Goal: Use online tool/utility

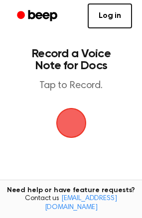
click at [136, 118] on main "Record a Voice Note for Docs Tap to Record. Tired of copying and pasting? Use t…" at bounding box center [71, 151] width 142 height 303
click at [62, 114] on span "button" at bounding box center [70, 122] width 53 height 53
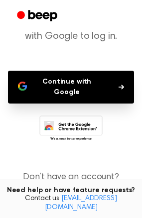
scroll to position [87, 0]
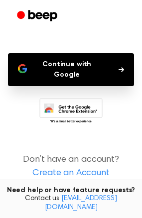
click at [140, 215] on div "Need help or have feature requests? Contact us [EMAIL_ADDRESS][DOMAIN_NAME]" at bounding box center [71, 198] width 142 height 39
click at [108, 65] on button "Continue with Google" at bounding box center [71, 69] width 126 height 33
